Goal: Task Accomplishment & Management: Use online tool/utility

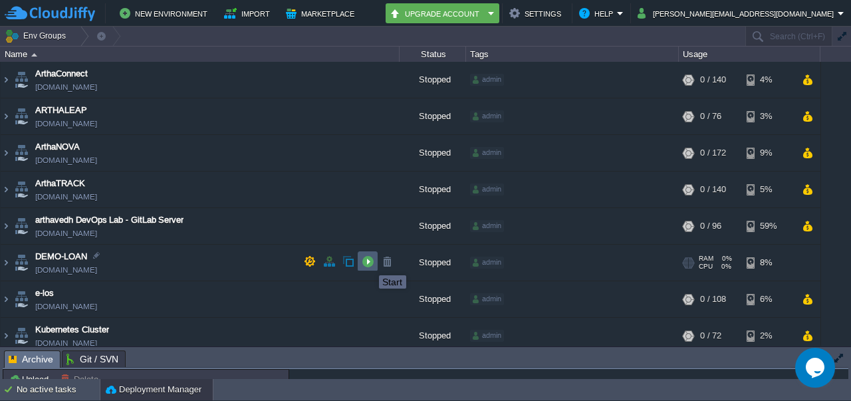
click at [369, 263] on button "button" at bounding box center [368, 261] width 12 height 12
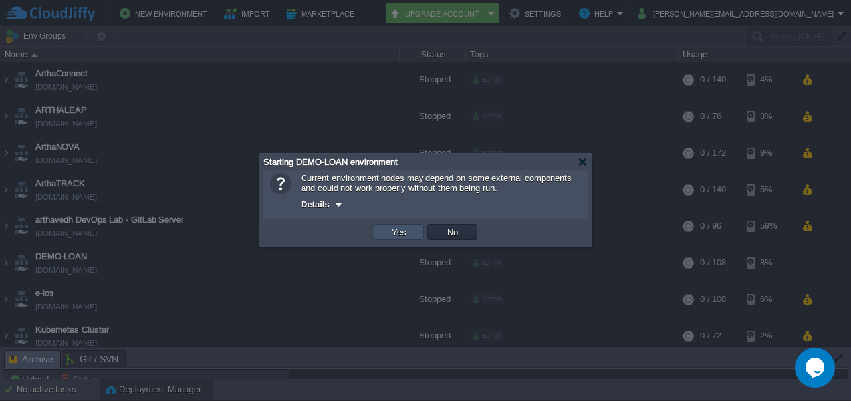
click at [394, 234] on button "Yes" at bounding box center [399, 232] width 23 height 12
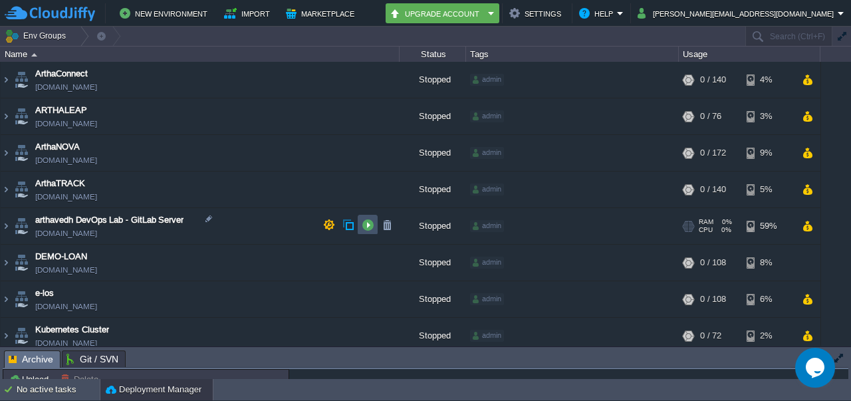
click at [366, 227] on button "button" at bounding box center [368, 225] width 12 height 12
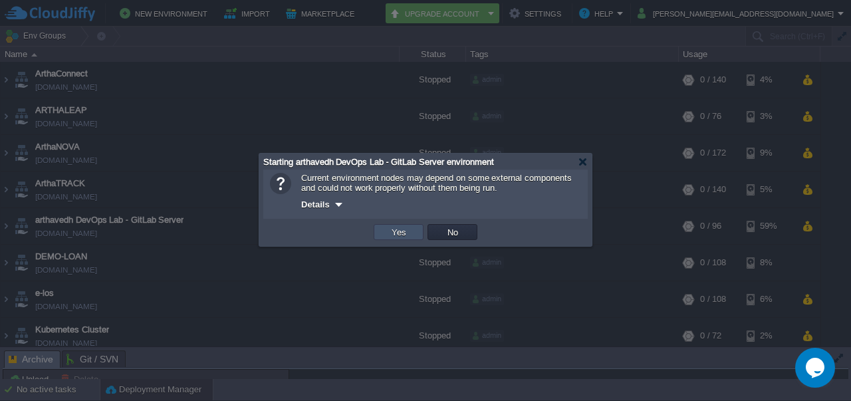
click at [396, 229] on button "Yes" at bounding box center [399, 232] width 23 height 12
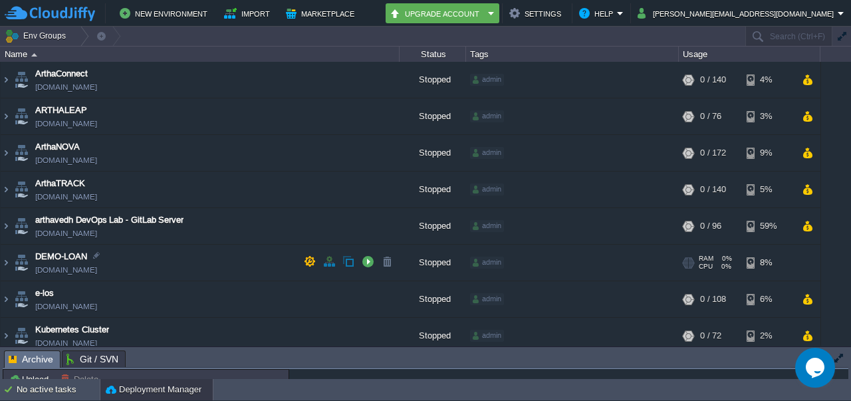
click at [136, 255] on td "DEMO-LOAN arthaleap.cloudjiffy.net" at bounding box center [200, 263] width 399 height 37
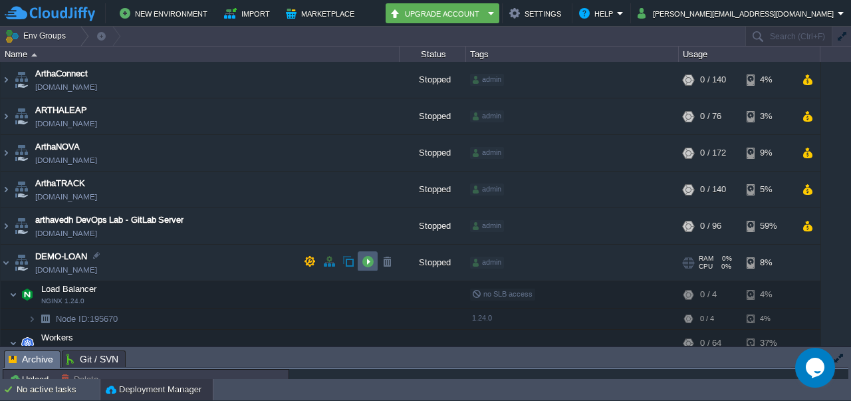
click at [360, 265] on td at bounding box center [368, 261] width 20 height 20
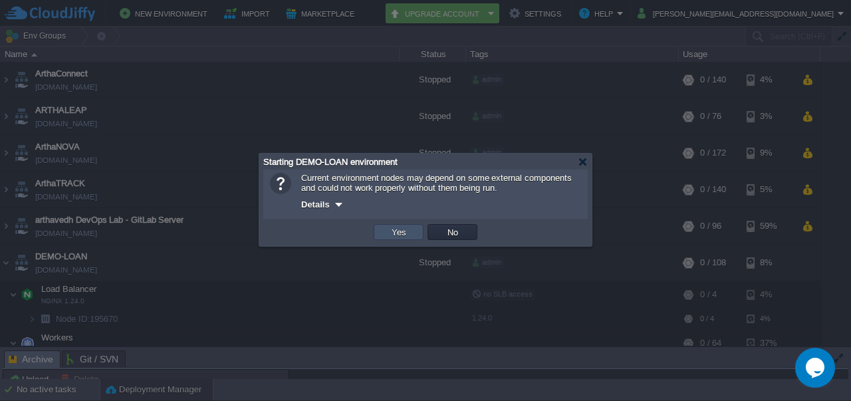
click at [402, 238] on button "Yes" at bounding box center [399, 232] width 23 height 12
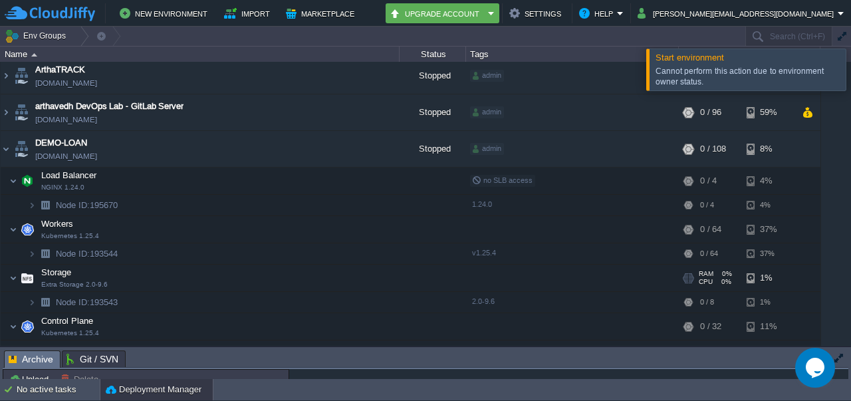
scroll to position [111, 0]
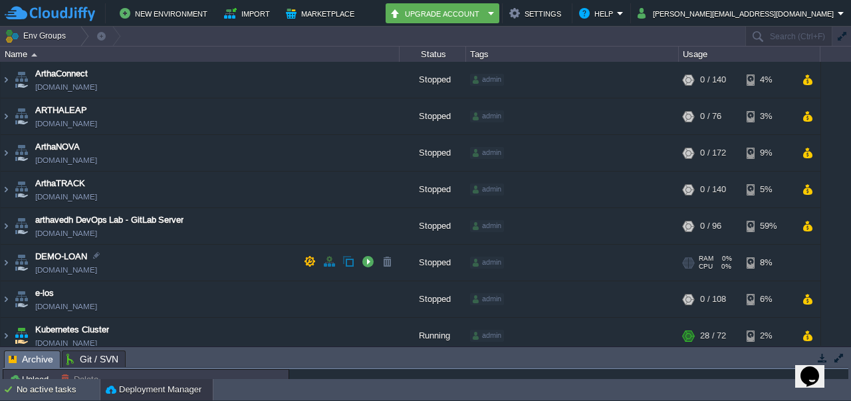
scroll to position [41, 0]
